Goal: Communication & Community: Connect with others

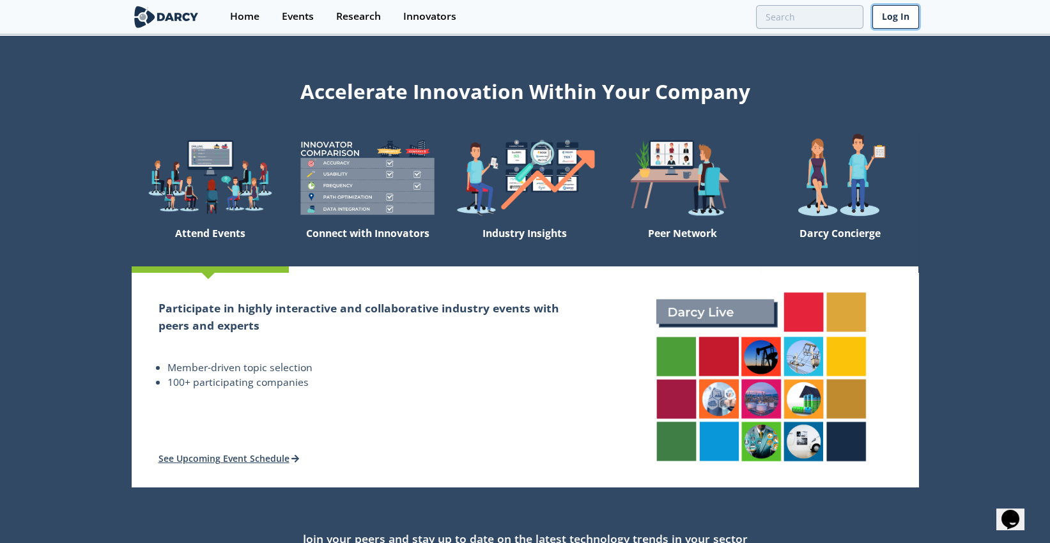
click at [900, 10] on link "Log In" at bounding box center [895, 17] width 47 height 24
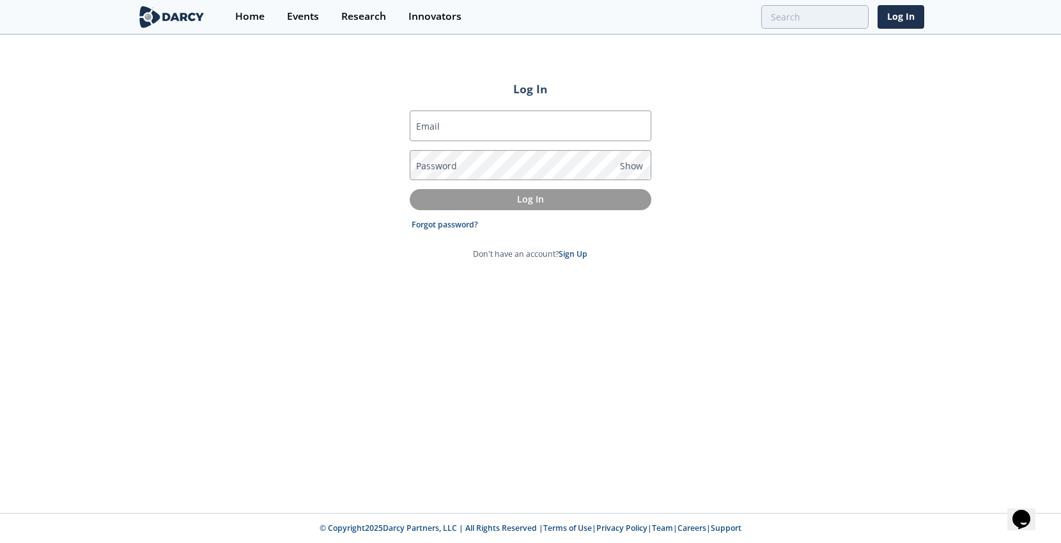
type input "[EMAIL_ADDRESS][DOMAIN_NAME]"
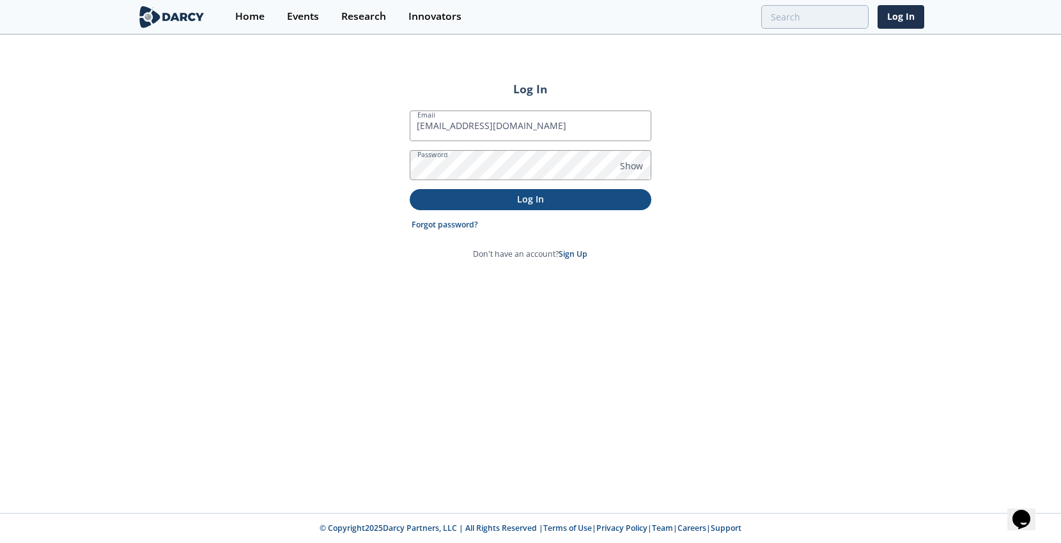
click at [562, 199] on p "Log In" at bounding box center [531, 198] width 224 height 13
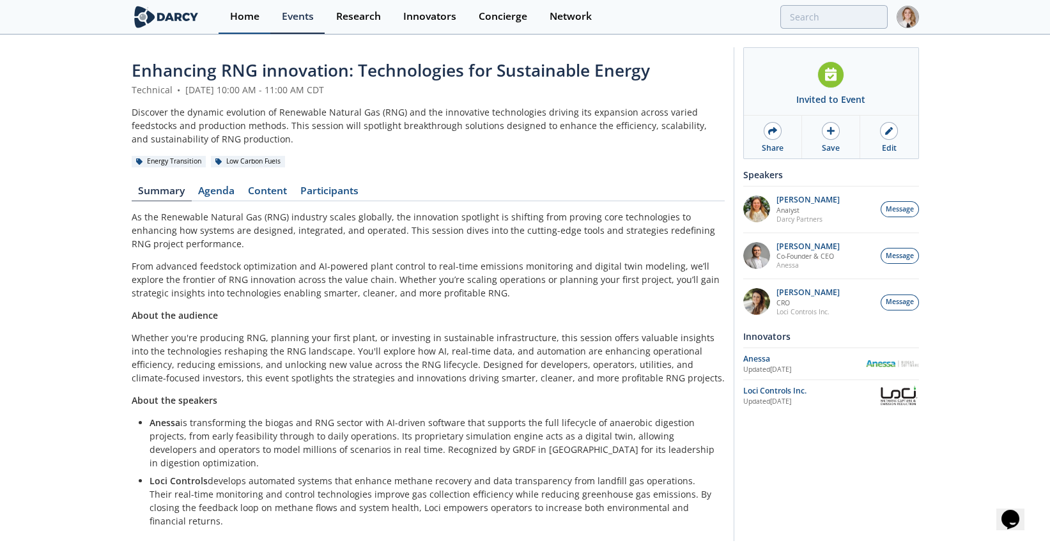
click at [259, 20] on link "Home" at bounding box center [245, 17] width 52 height 34
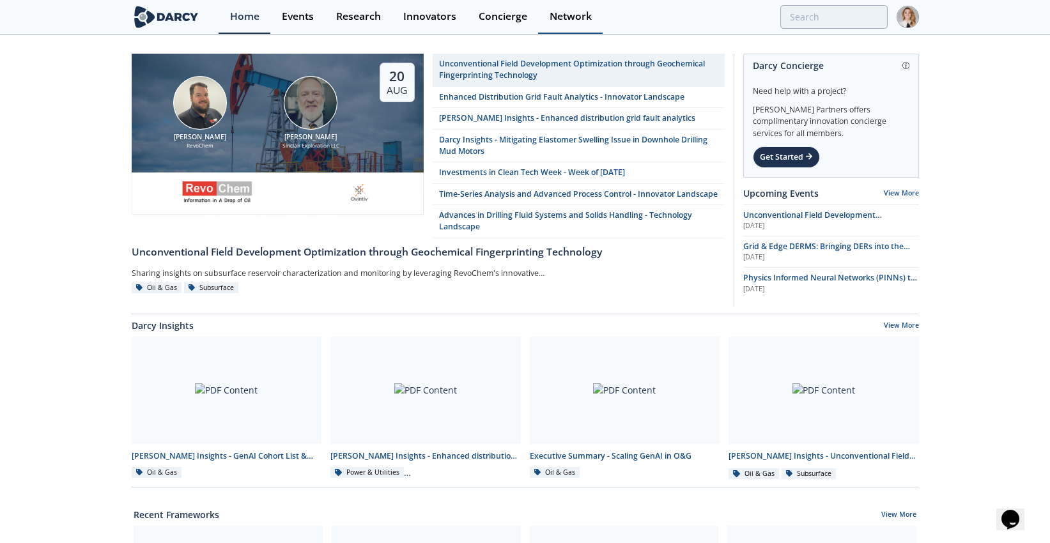
click at [583, 15] on div "Network" at bounding box center [571, 17] width 42 height 10
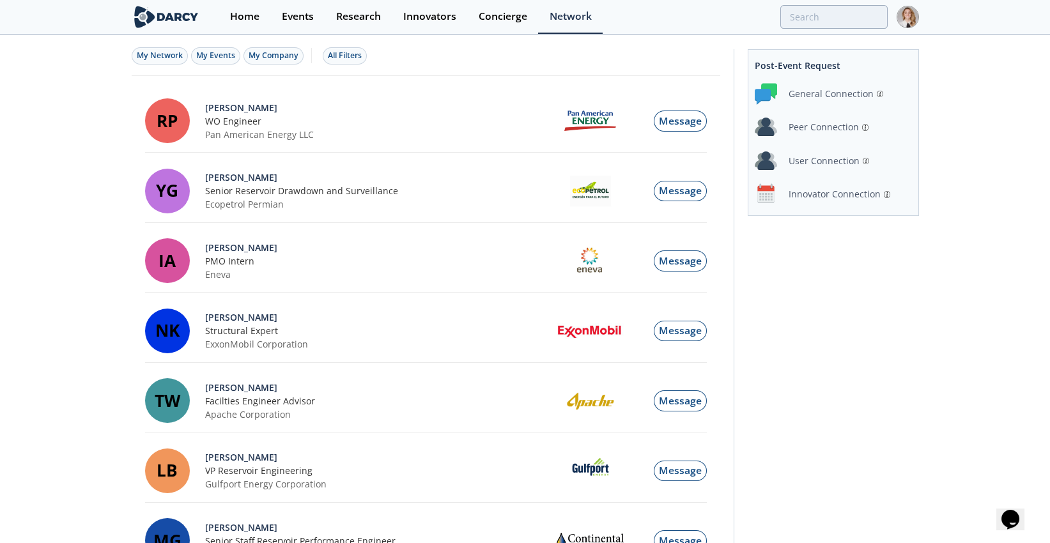
click at [801, 128] on div "Peer Connection" at bounding box center [824, 126] width 70 height 13
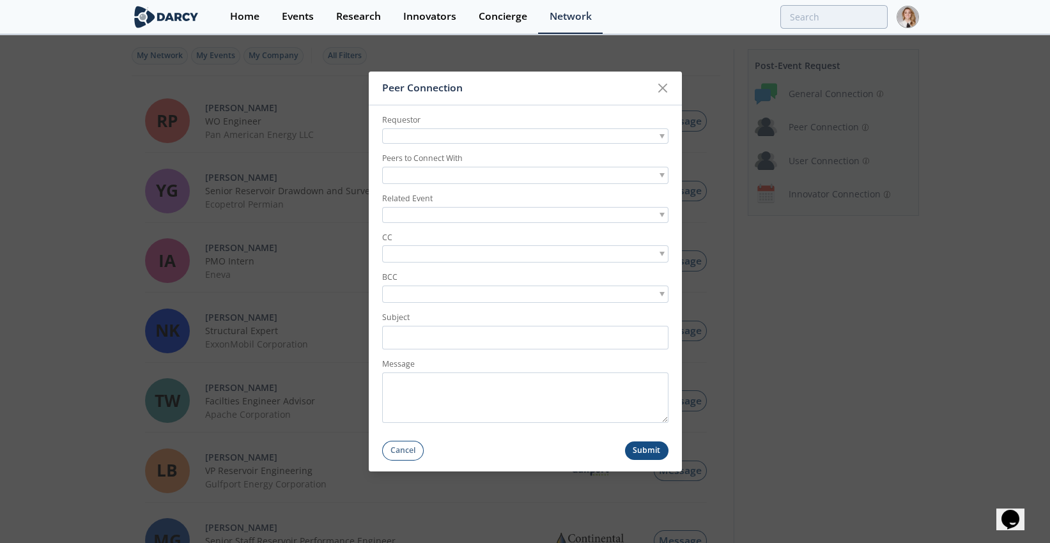
click at [504, 130] on div at bounding box center [525, 136] width 286 height 16
type input "[PERSON_NAME]"
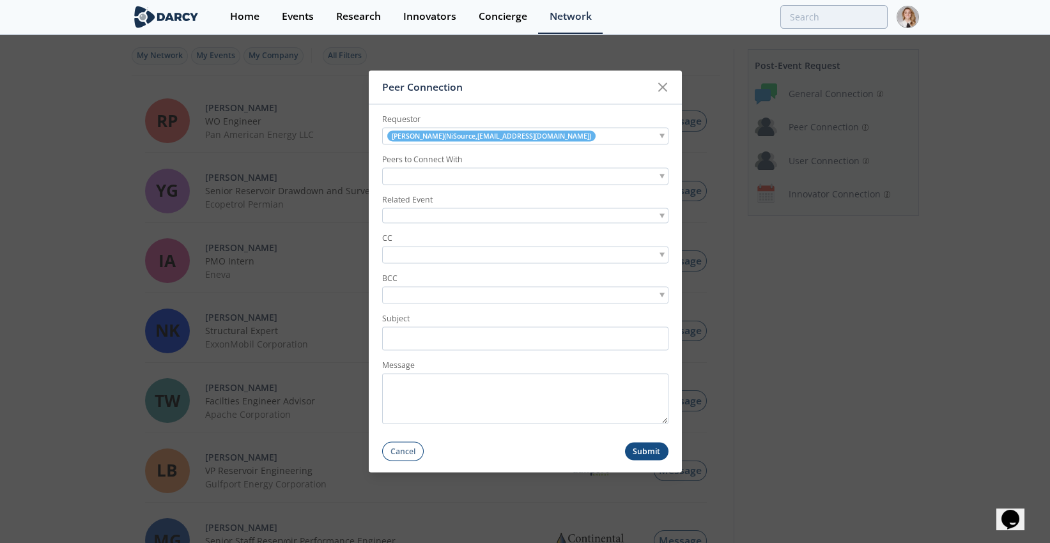
click at [435, 173] on input "search" at bounding box center [429, 176] width 88 height 13
type input "[PERSON_NAME]"
click at [435, 215] on div at bounding box center [525, 216] width 286 height 16
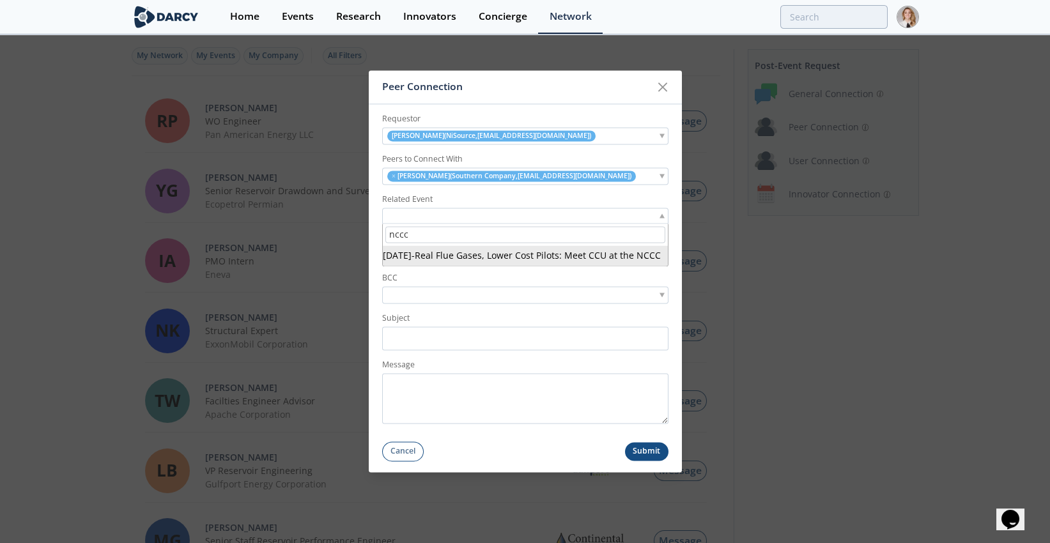
type input "nccc"
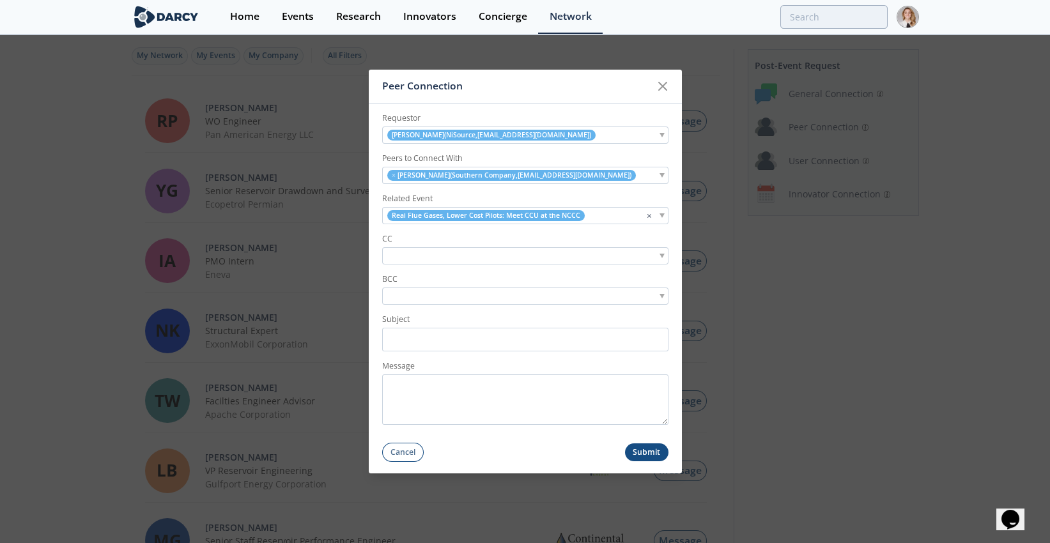
click at [527, 256] on div at bounding box center [525, 255] width 286 height 17
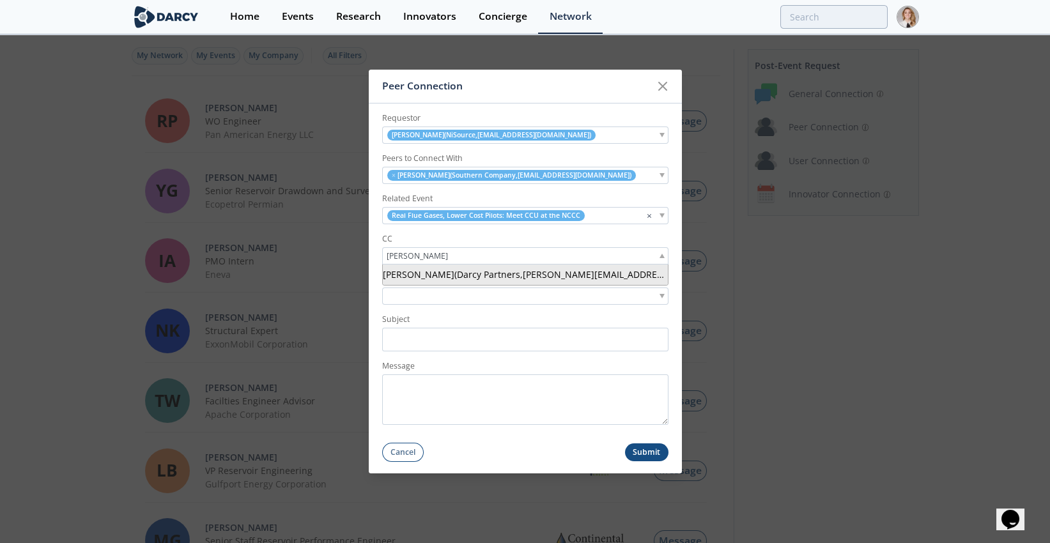
type input "[PERSON_NAME]"
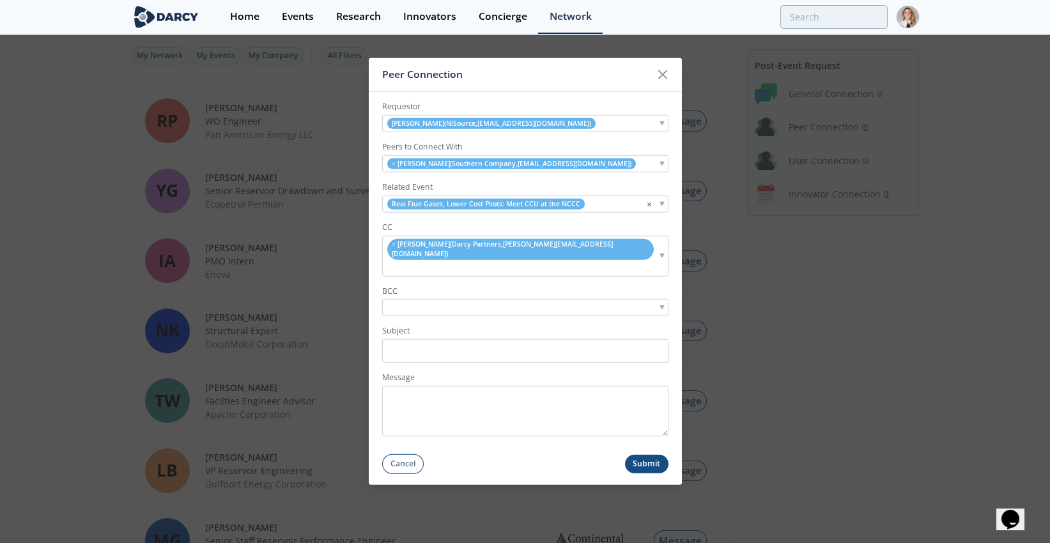
click at [608, 259] on div "× [PERSON_NAME] ( [PERSON_NAME] Partners , [PERSON_NAME][EMAIL_ADDRESS][DOMAIN_…" at bounding box center [525, 256] width 286 height 40
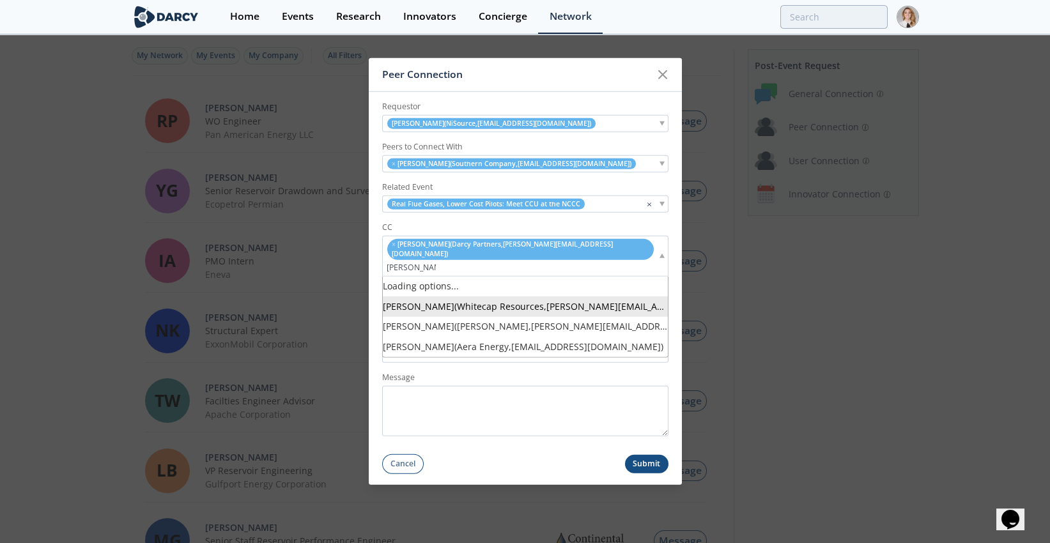
type input "[PERSON_NAME]@[PERSON_NAME]"
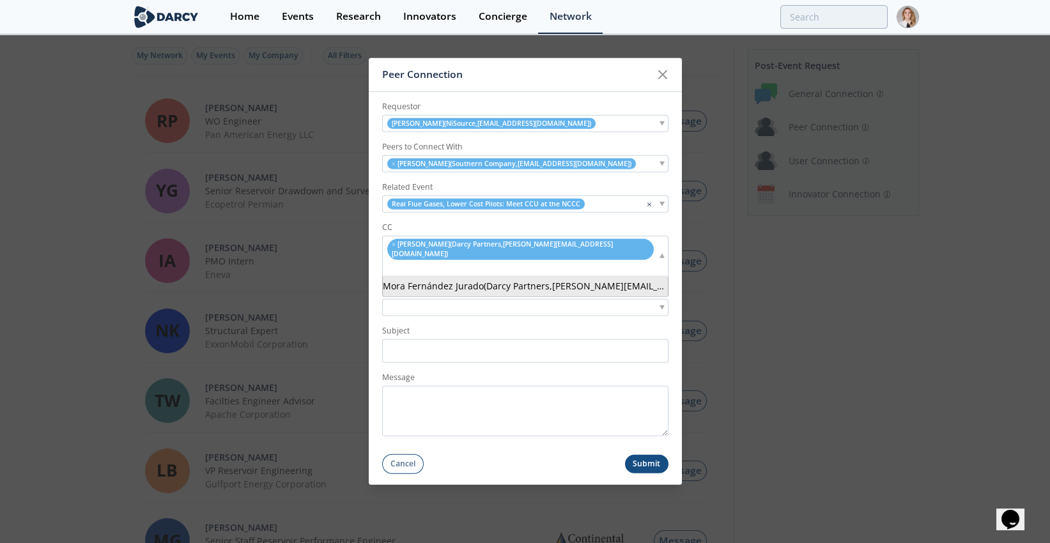
click at [635, 258] on div "× [PERSON_NAME] ( [PERSON_NAME] Partners , [PERSON_NAME][EMAIL_ADDRESS][DOMAIN_…" at bounding box center [525, 256] width 286 height 40
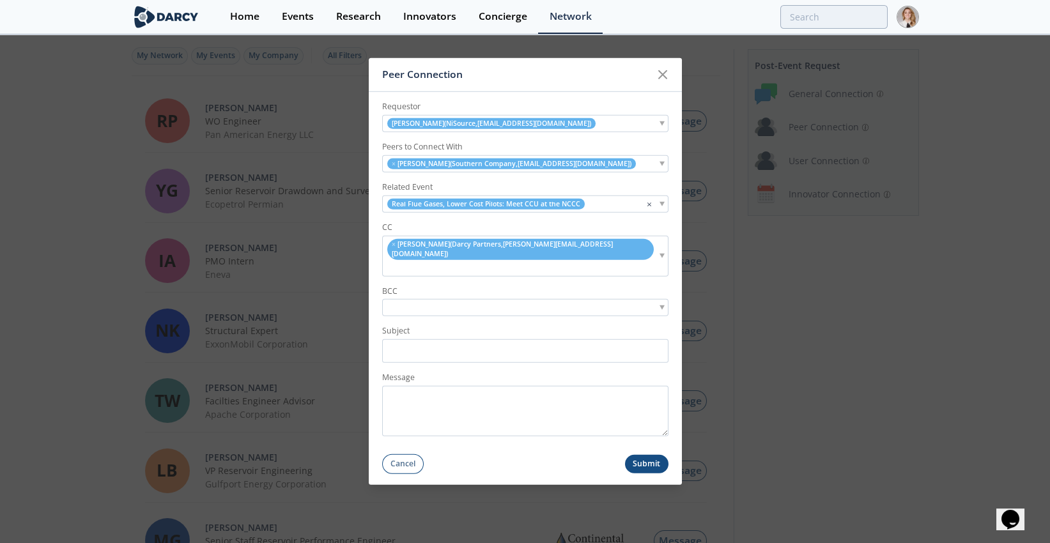
click at [635, 258] on div "× [PERSON_NAME] ( [PERSON_NAME] Partners , [PERSON_NAME][EMAIL_ADDRESS][DOMAIN_…" at bounding box center [525, 256] width 286 height 40
click at [608, 258] on div "× [PERSON_NAME] ( [PERSON_NAME] Partners , [PERSON_NAME][EMAIL_ADDRESS][DOMAIN_…" at bounding box center [525, 256] width 286 height 40
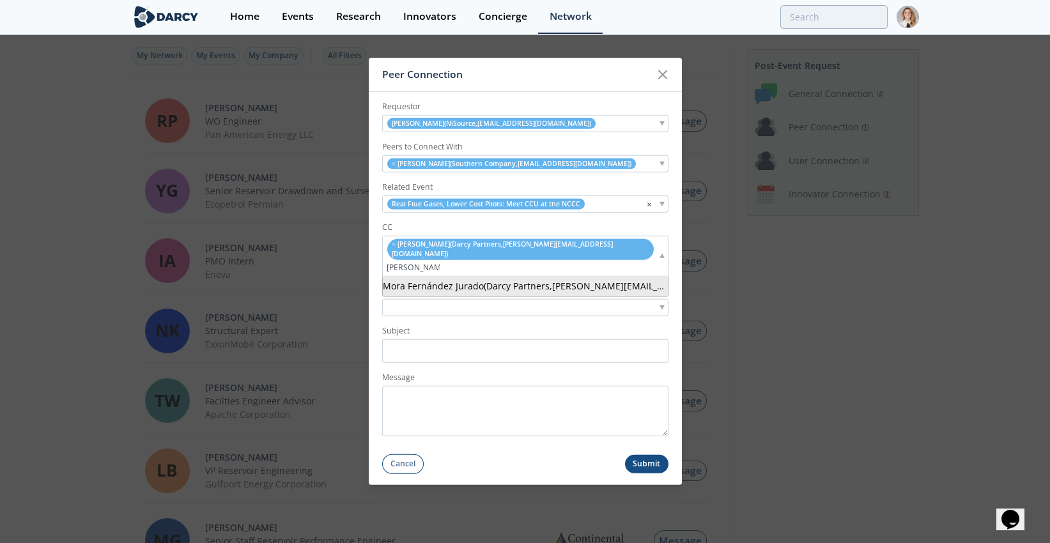
type input "[PERSON_NAME]@[PERSON_NAME]"
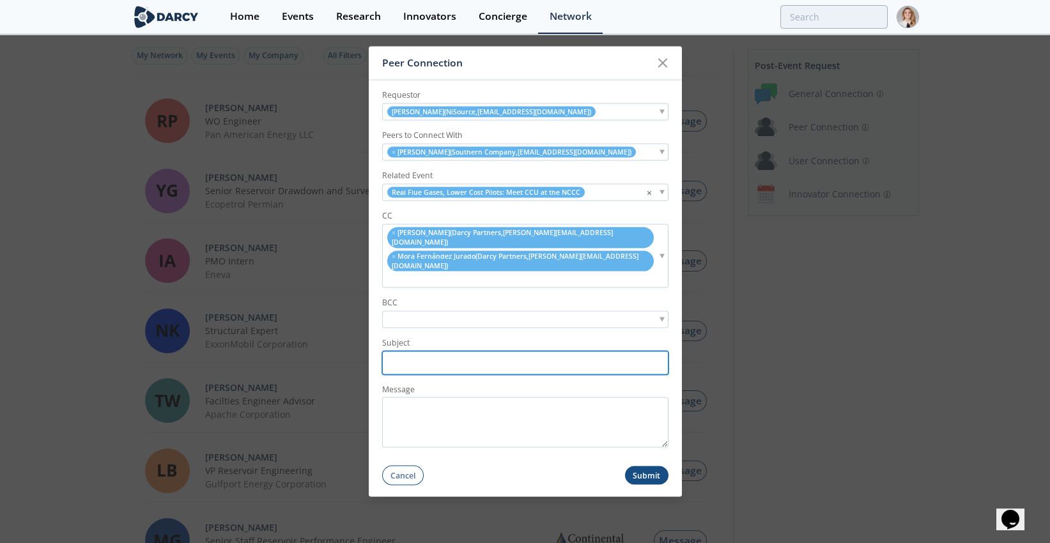
click at [490, 351] on input "Subject" at bounding box center [525, 363] width 286 height 24
type input "N"
type input "[PERSON_NAME] Event Connection: NiSource/NCCC"
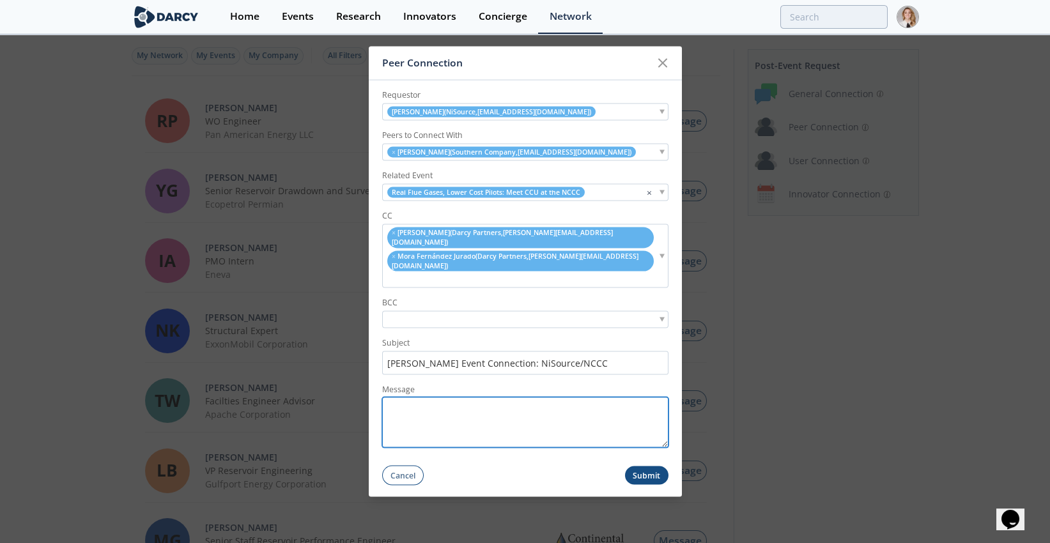
click at [465, 397] on textarea "Message" at bounding box center [525, 422] width 286 height 50
drag, startPoint x: 417, startPoint y: 422, endPoint x: 344, endPoint y: 295, distance: 146.2
click at [344, 295] on div "Peer Connection Requestor [PERSON_NAME] ( NiSource , [EMAIL_ADDRESS][DOMAIN_NAM…" at bounding box center [525, 271] width 1050 height 543
click at [544, 401] on textarea "[PERSON_NAME], I'm pleased to make this connection with [PERSON_NAME] from the …" at bounding box center [525, 422] width 286 height 50
type textarea "[PERSON_NAME], I'm pleased to make this connection with [PERSON_NAME] from the …"
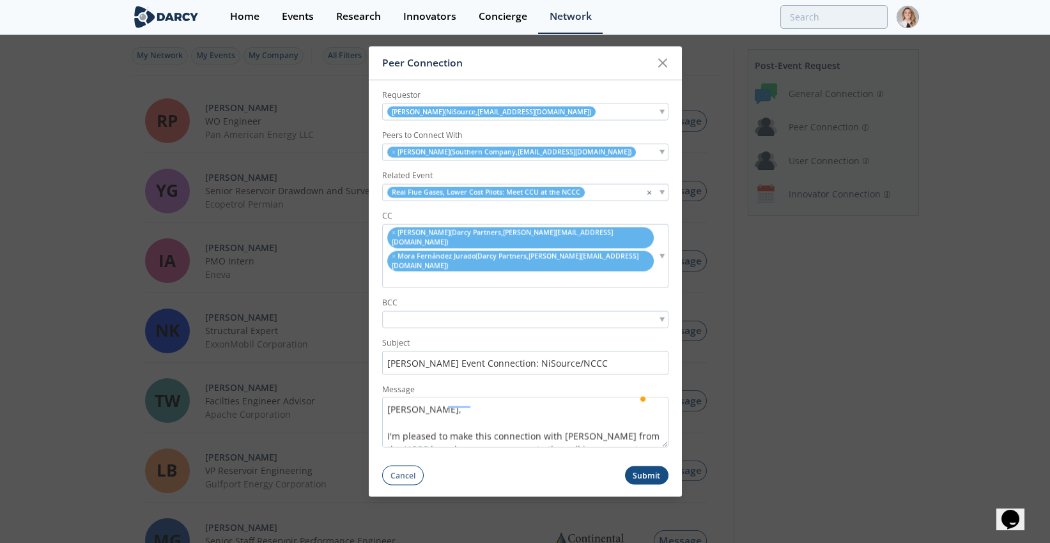
click at [658, 466] on button "Submit" at bounding box center [646, 475] width 43 height 19
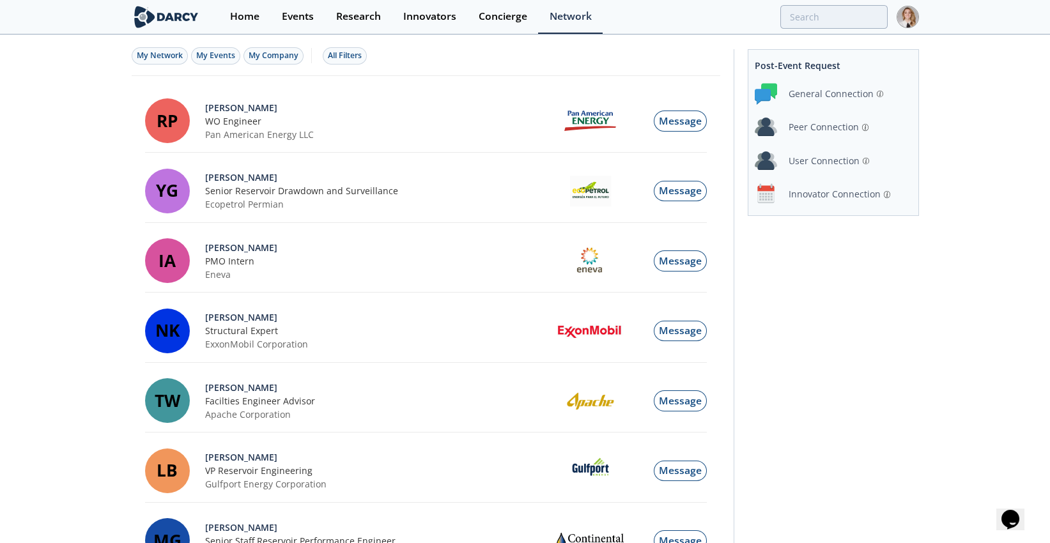
click at [827, 129] on div "Peer Connection" at bounding box center [824, 126] width 70 height 13
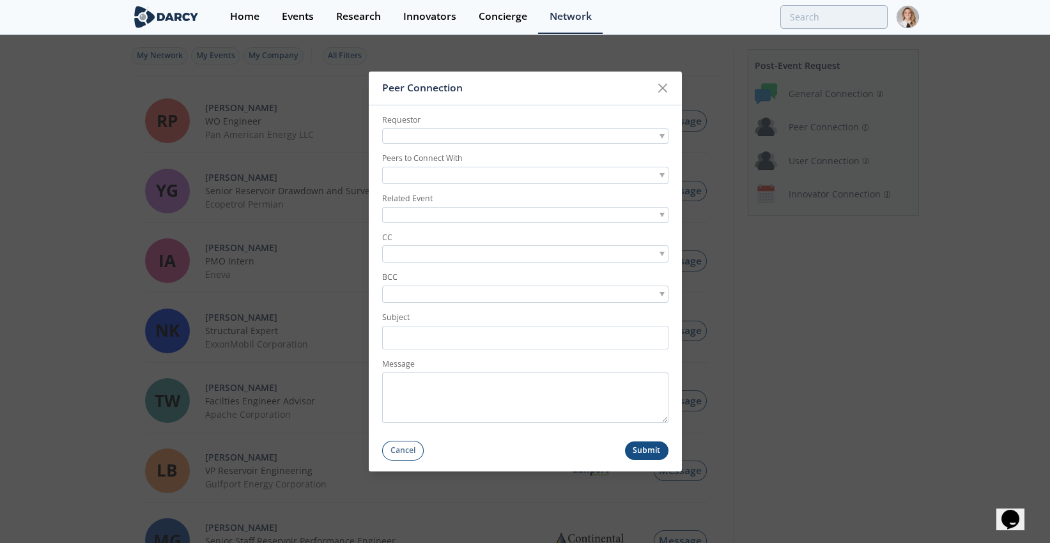
click at [431, 134] on div at bounding box center [525, 136] width 286 height 16
type input "[PERSON_NAME]"
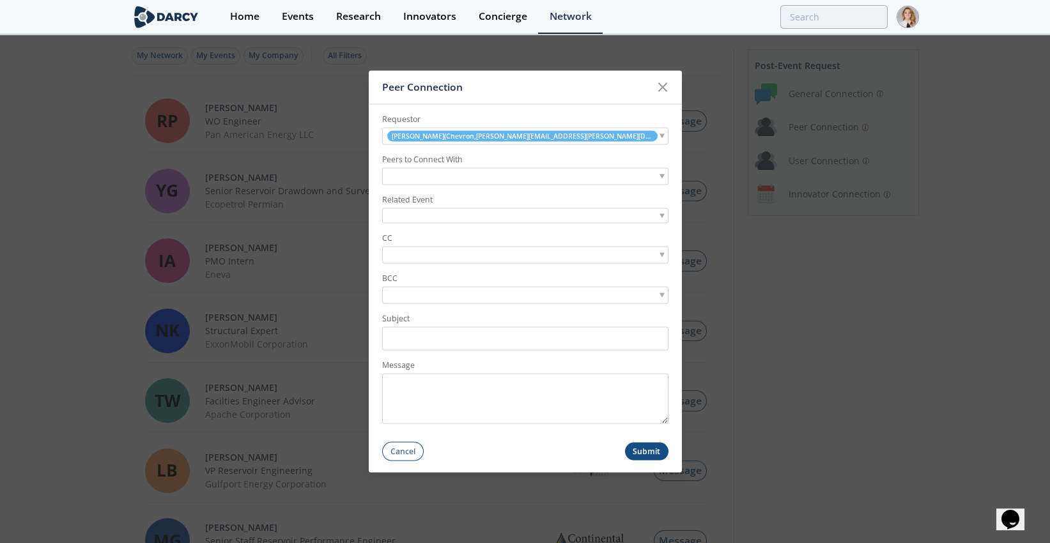
click at [438, 180] on input "search" at bounding box center [429, 176] width 88 height 13
click at [435, 214] on div at bounding box center [525, 216] width 286 height 16
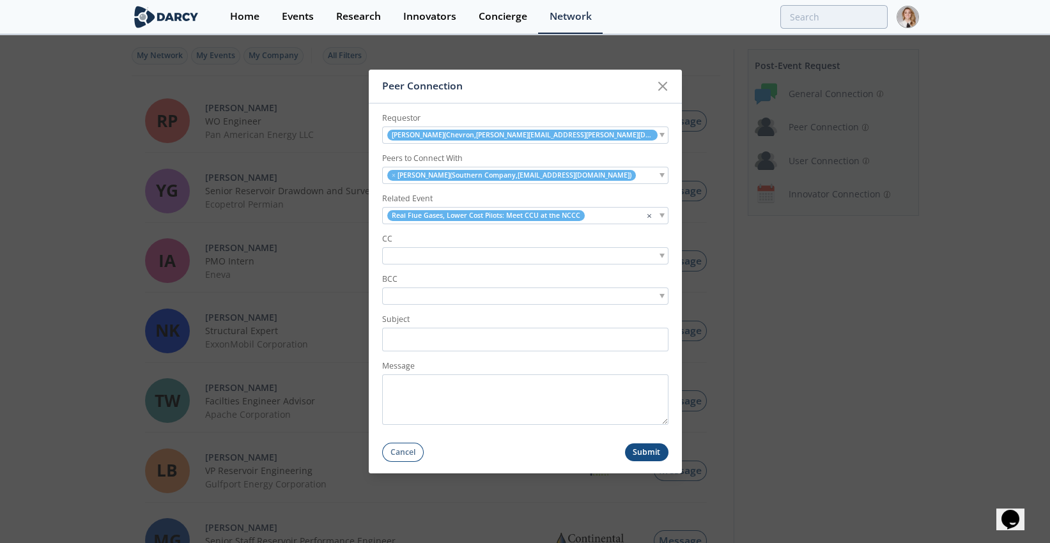
click at [442, 257] on input "search" at bounding box center [429, 255] width 88 height 13
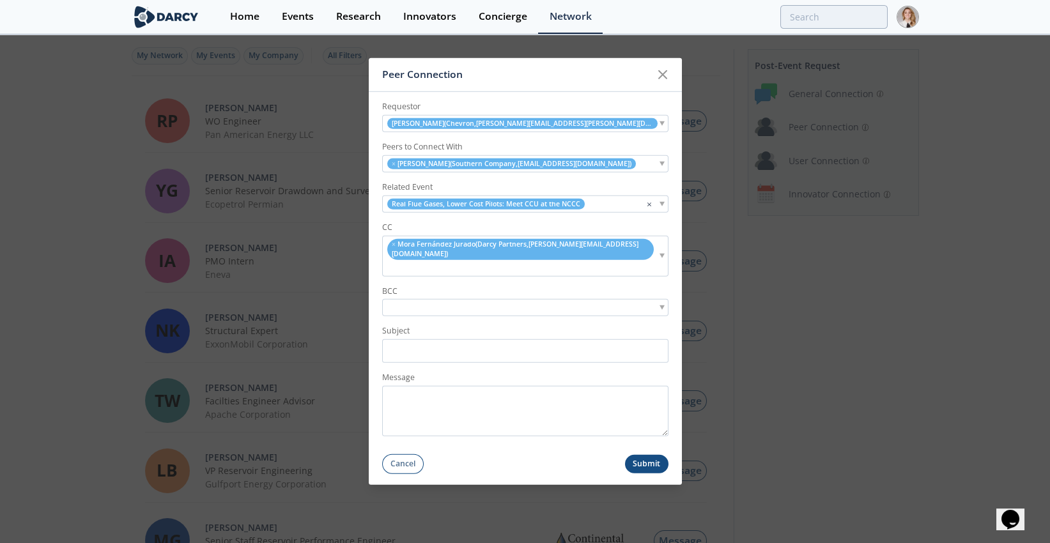
click at [401, 261] on input "search" at bounding box center [393, 267] width 16 height 13
type input "[PERSON_NAME]@darcypartners"
drag, startPoint x: 413, startPoint y: 263, endPoint x: 460, endPoint y: 263, distance: 46.6
click at [413, 263] on div "× [PERSON_NAME] ( [PERSON_NAME] Partners , [PERSON_NAME][EMAIL_ADDRESS][DOMAIN_…" at bounding box center [525, 256] width 286 height 40
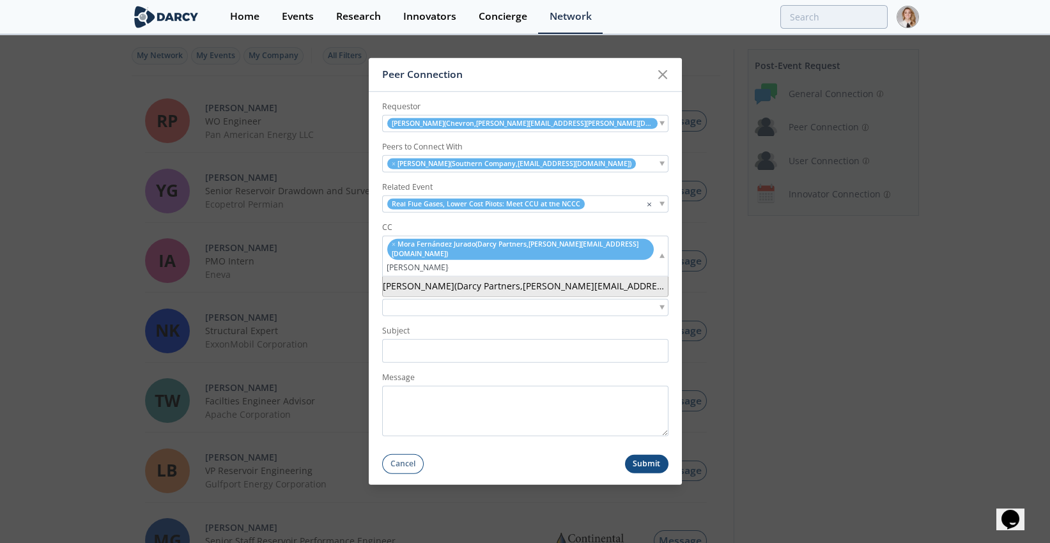
type input "[PERSON_NAME]@[PERSON_NAME]"
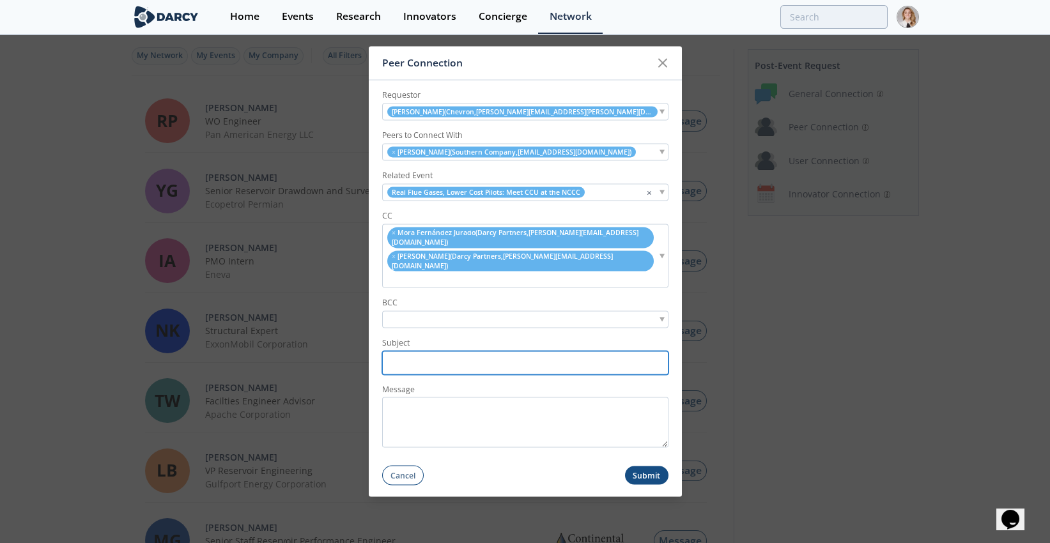
click at [496, 351] on input "Subject" at bounding box center [525, 363] width 286 height 24
type input "[PERSON_NAME] Event Connection: Chevron/NCCC"
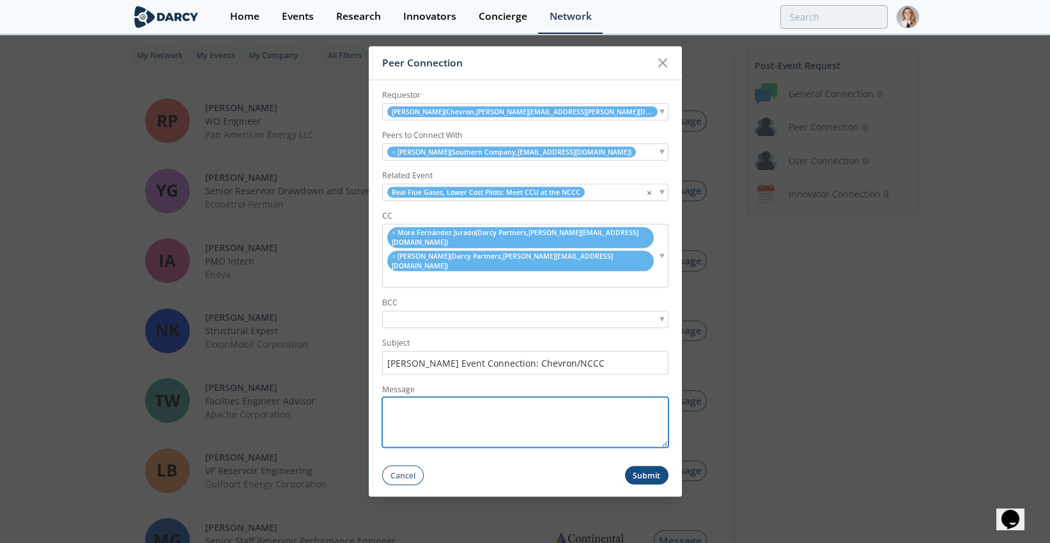
click at [509, 397] on textarea "Message" at bounding box center [525, 422] width 286 height 50
paste textarea "[PERSON_NAME], I'm pleased to make this connection with [PERSON_NAME] from the …"
drag, startPoint x: 403, startPoint y: 393, endPoint x: 376, endPoint y: 386, distance: 28.4
click at [363, 389] on div "Peer Connection Requestor [PERSON_NAME] ( [PERSON_NAME] , [PERSON_NAME][EMAIL_A…" at bounding box center [525, 271] width 1050 height 543
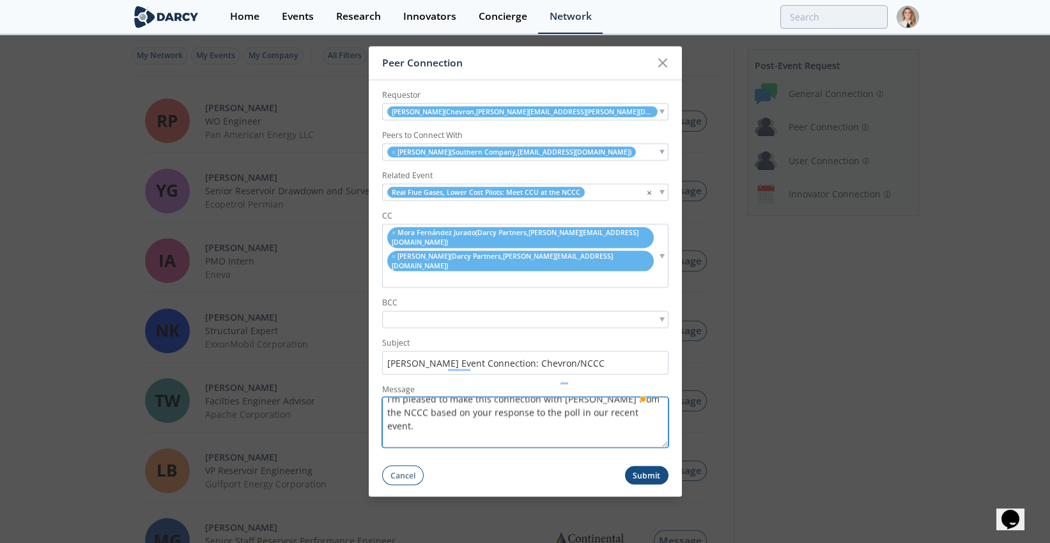
scroll to position [55, 0]
type textarea "[PERSON_NAME], I'm pleased to make this connection with [PERSON_NAME] from the …"
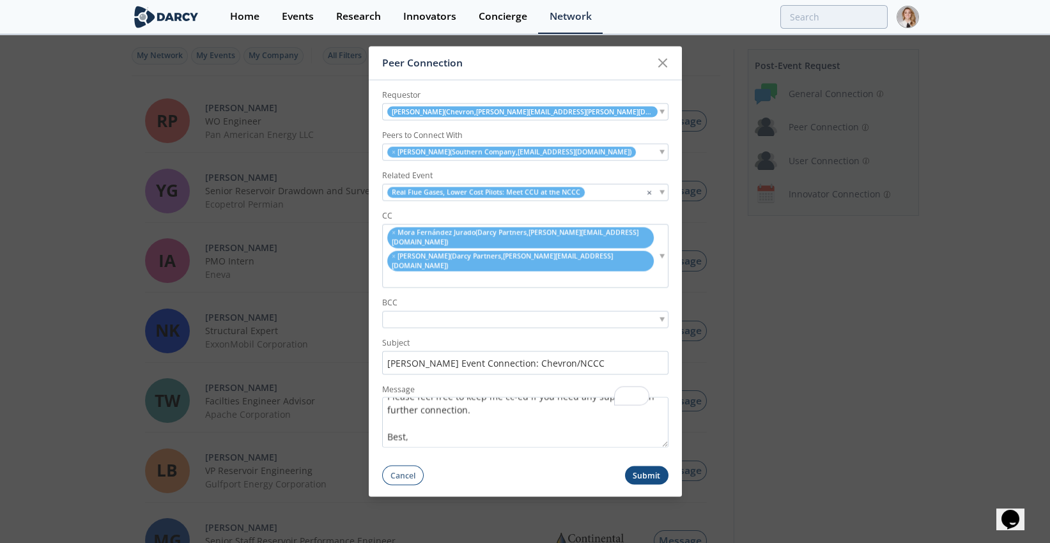
click at [652, 466] on button "Submit" at bounding box center [646, 475] width 43 height 19
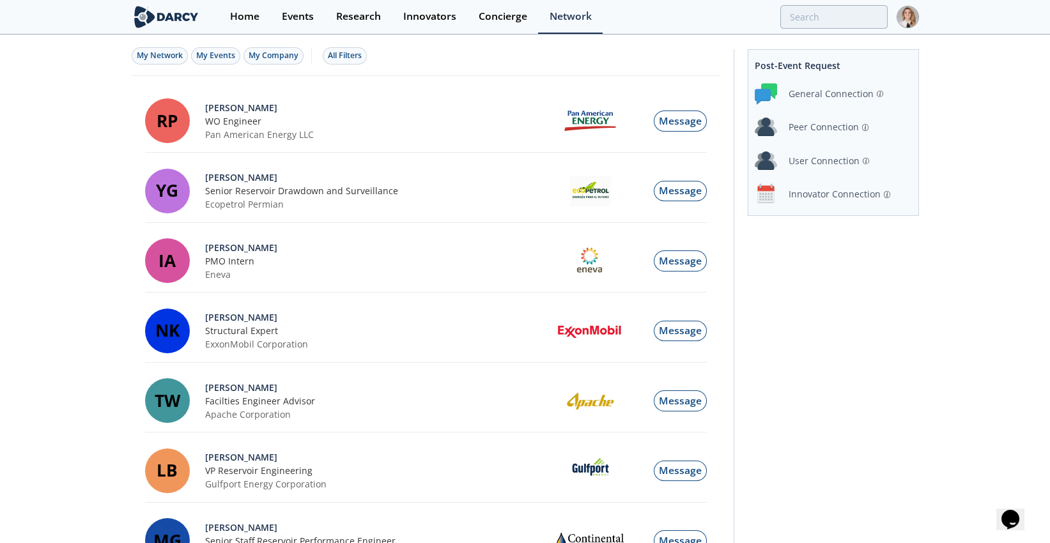
click at [828, 127] on div "Peer Connection" at bounding box center [824, 126] width 70 height 13
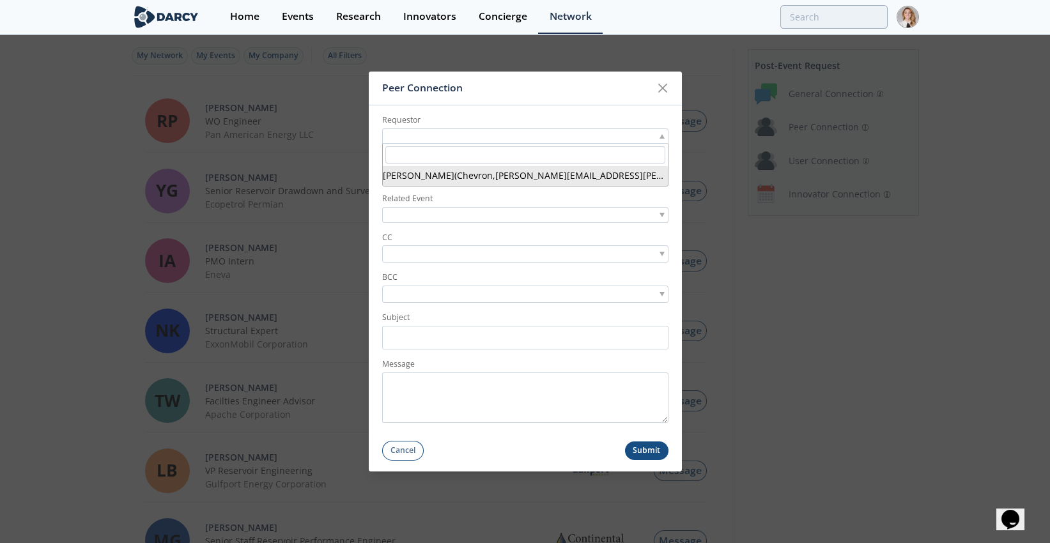
click at [394, 141] on div at bounding box center [525, 136] width 286 height 16
type input "[PERSON_NAME]"
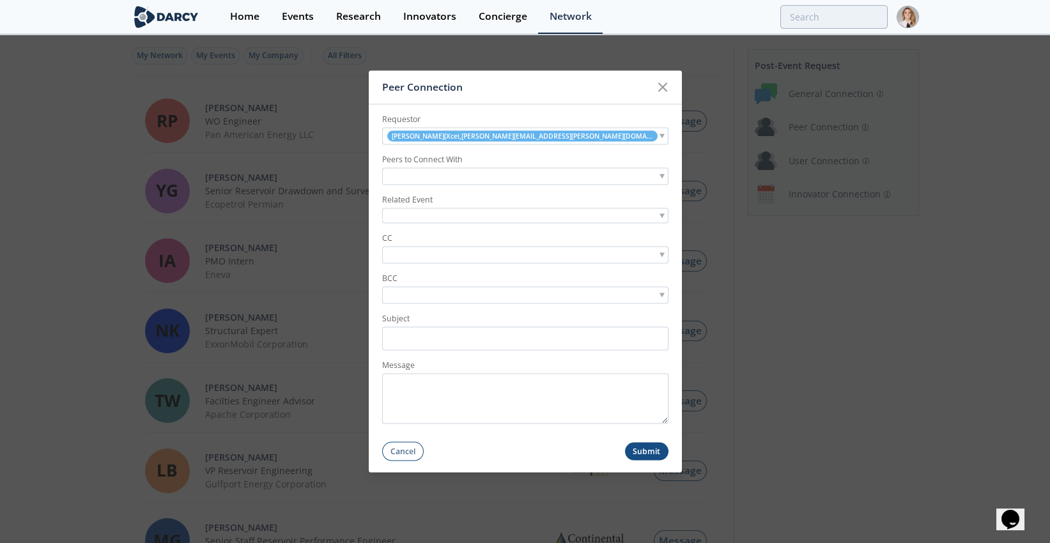
click at [463, 178] on input "search" at bounding box center [429, 176] width 88 height 13
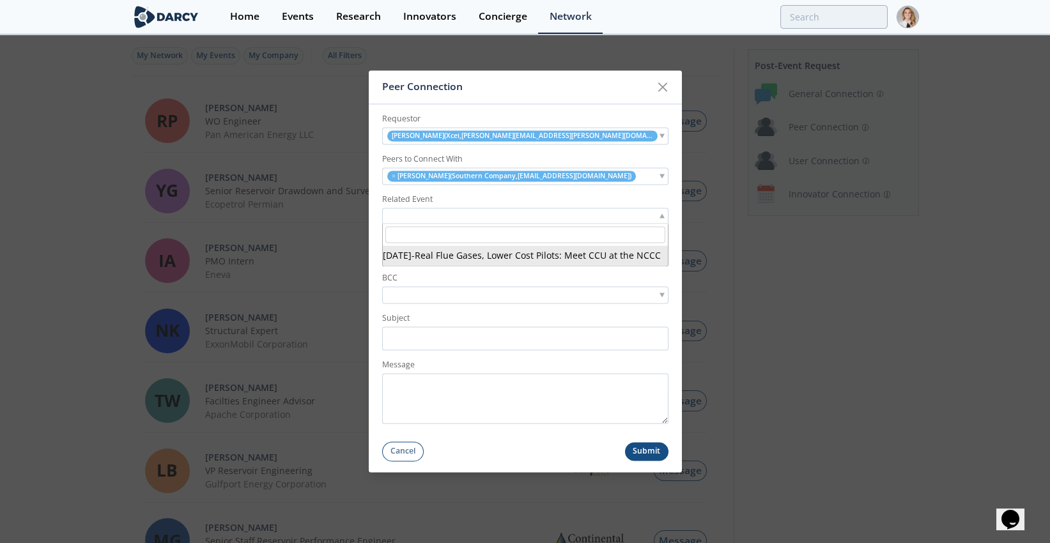
click at [452, 215] on div at bounding box center [525, 216] width 286 height 16
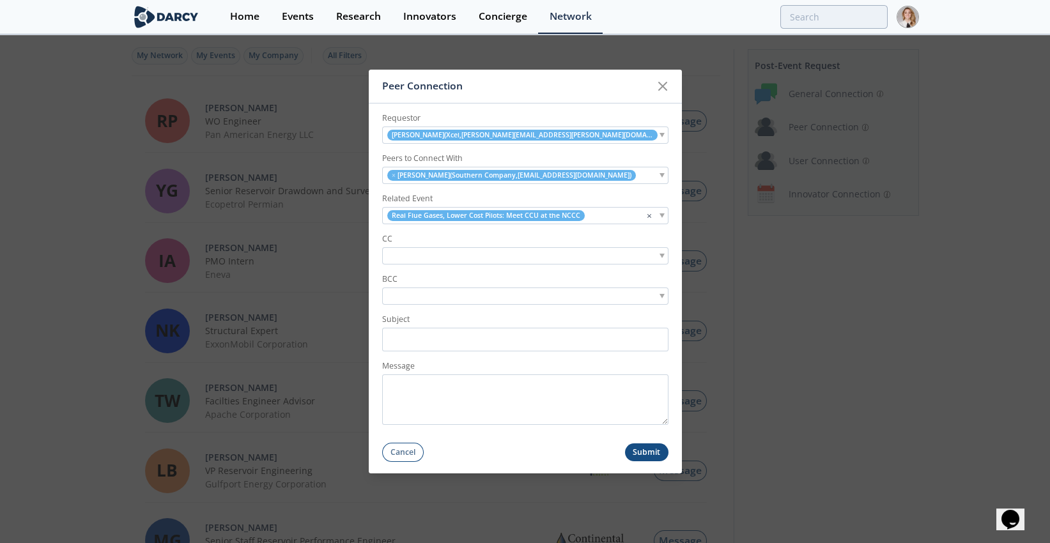
click at [454, 252] on input "search" at bounding box center [429, 255] width 88 height 13
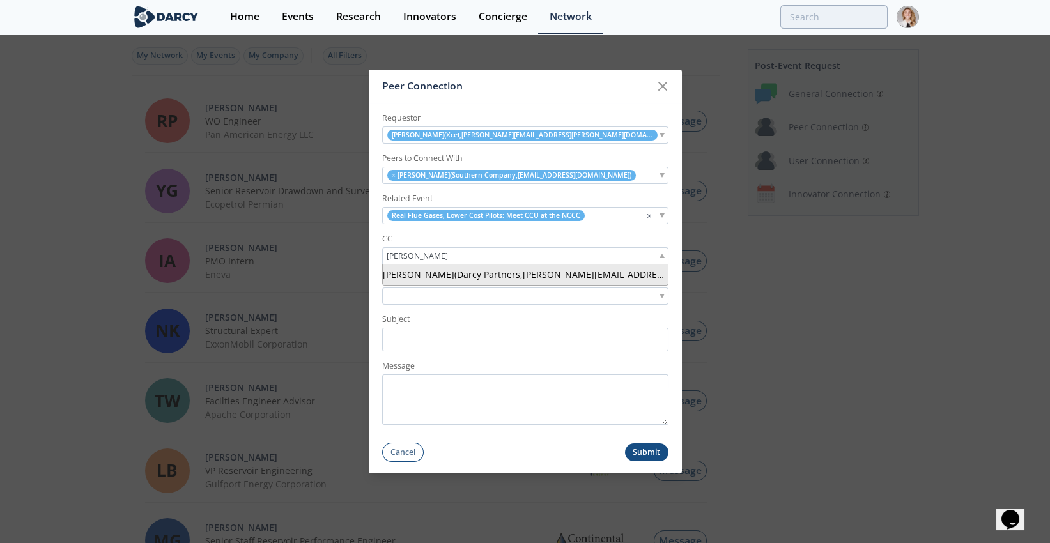
type input "[PERSON_NAME]"
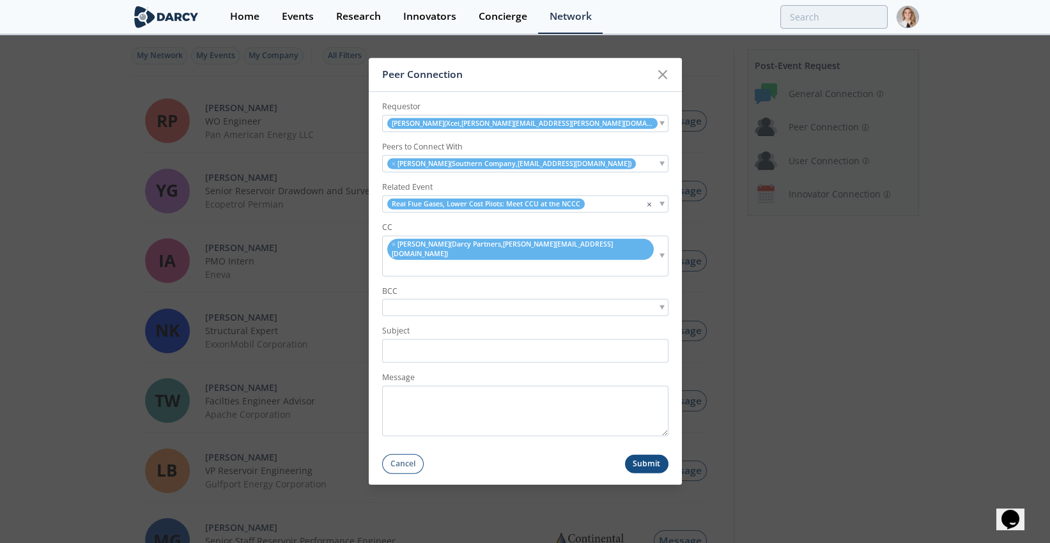
click at [401, 261] on input "search" at bounding box center [393, 267] width 16 height 13
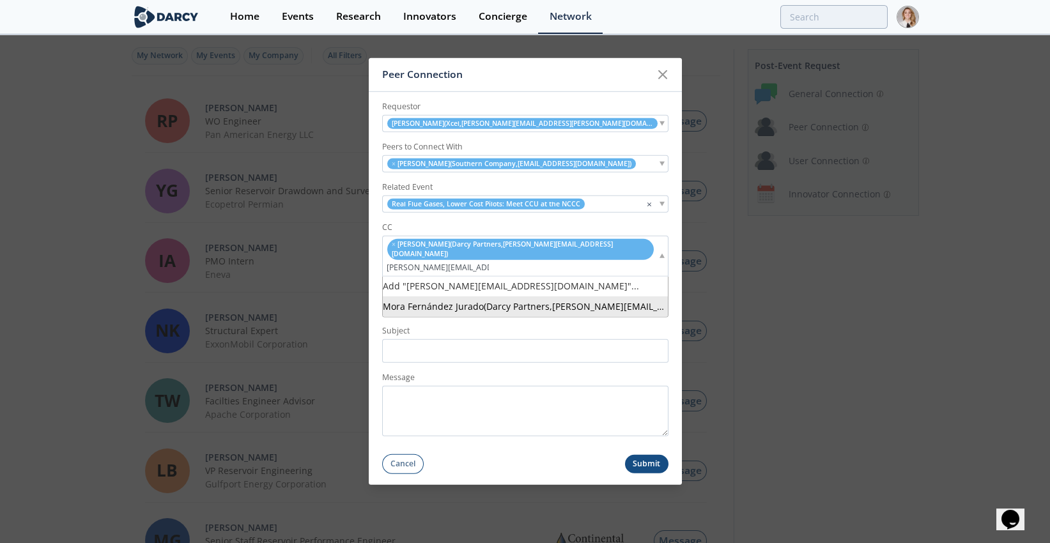
type input "[PERSON_NAME][EMAIL_ADDRESS][DOMAIN_NAME]"
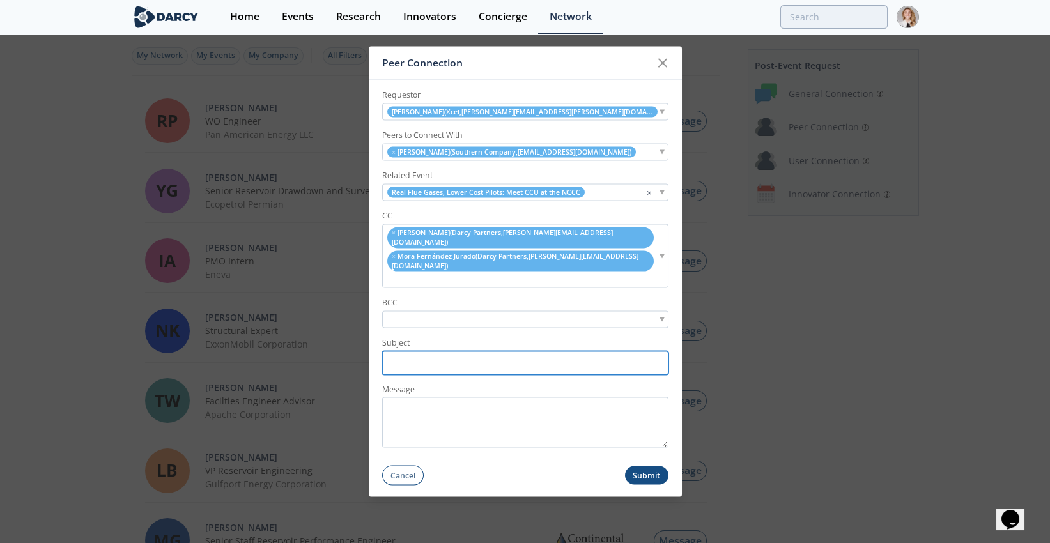
click at [445, 351] on input "Subject" at bounding box center [525, 363] width 286 height 24
type input "[PERSON_NAME] Event Connection: Xcel/NCCC"
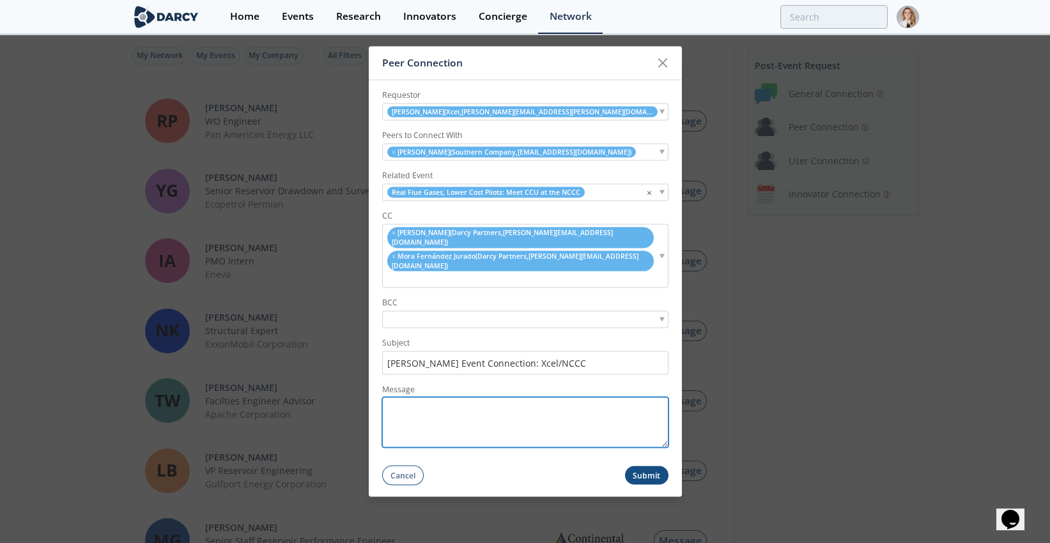
click at [452, 399] on textarea "Message" at bounding box center [525, 422] width 286 height 50
paste textarea "[PERSON_NAME], I'm pleased to make this connection with [PERSON_NAME] from the …"
drag, startPoint x: 404, startPoint y: 395, endPoint x: 371, endPoint y: 388, distance: 34.0
click at [371, 388] on form "Requestor [PERSON_NAME] ( Xcel , [PERSON_NAME][EMAIL_ADDRESS][PERSON_NAME][DOMA…" at bounding box center [525, 283] width 313 height 405
type textarea "[PERSON_NAME], I'm pleased to make this connection with [PERSON_NAME] from the …"
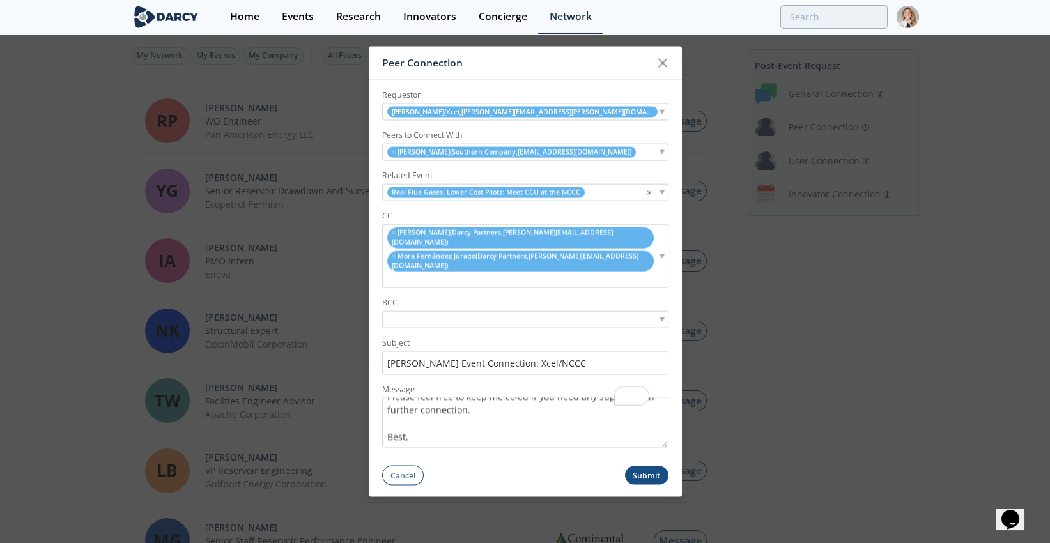
click at [643, 466] on button "Submit" at bounding box center [646, 475] width 43 height 19
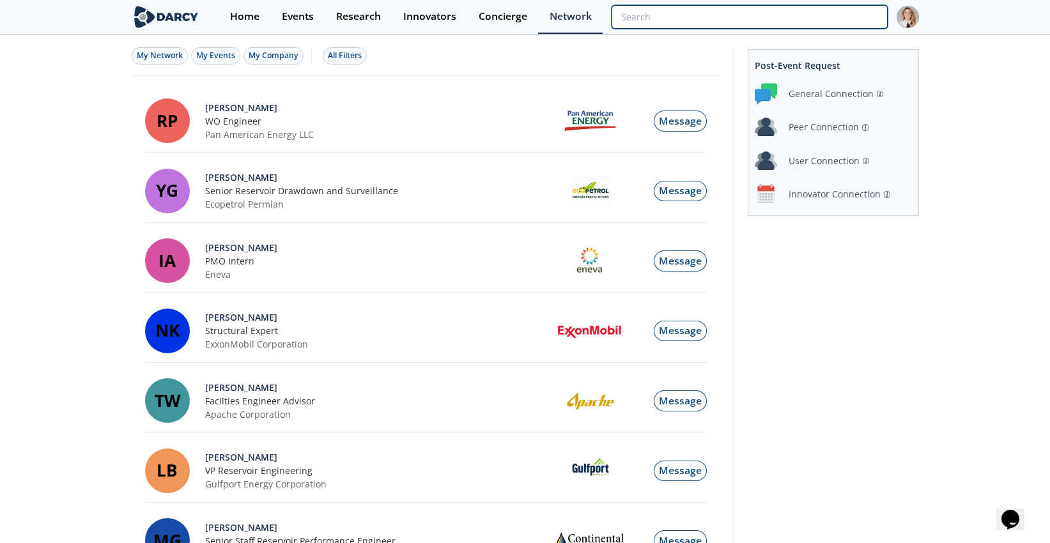
click at [803, 15] on input "search" at bounding box center [749, 17] width 275 height 24
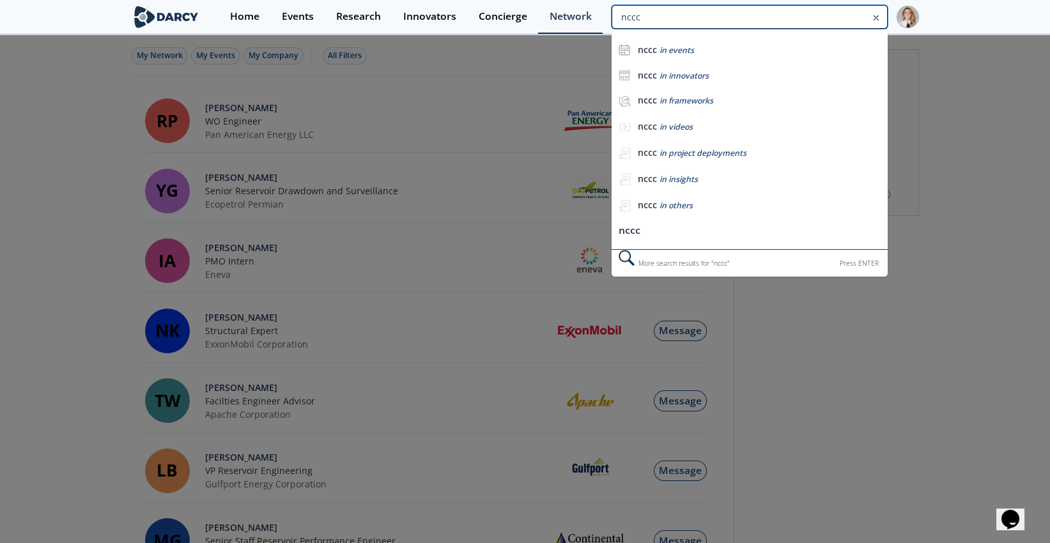
type input "nccc"
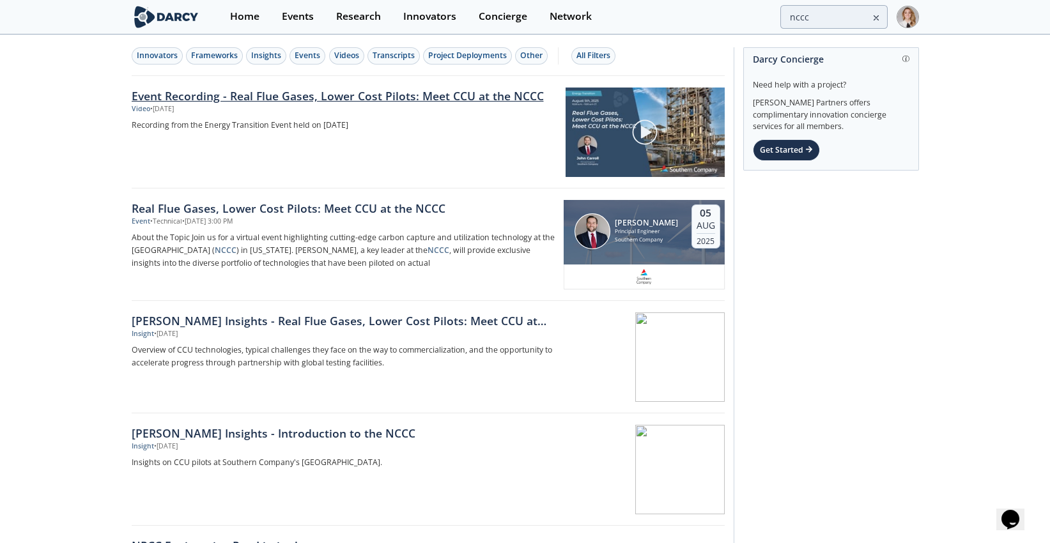
click at [374, 94] on link "Event Recording - Real Flue Gases, Lower Cost Pilots: Meet CCU at the NCCC" at bounding box center [344, 96] width 425 height 17
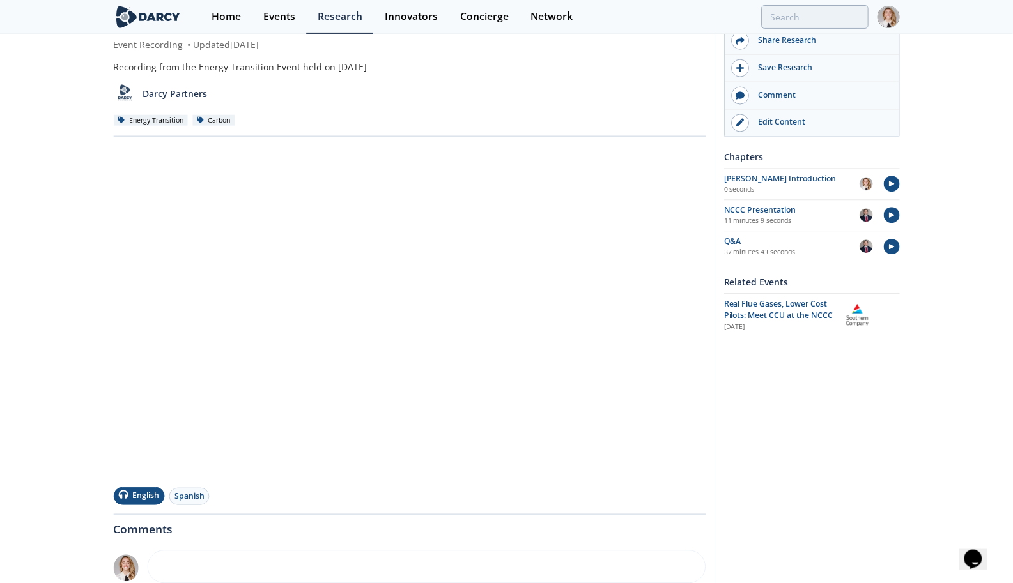
scroll to position [93, 0]
